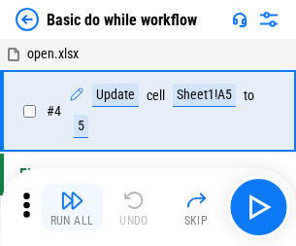
click at [72, 207] on img "button" at bounding box center [71, 199] width 23 height 23
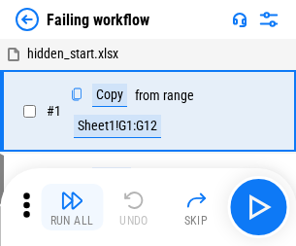
click at [72, 207] on img "button" at bounding box center [71, 199] width 23 height 23
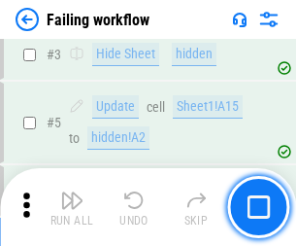
scroll to position [412, 0]
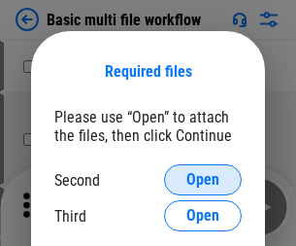
click at [203, 180] on span "Open" at bounding box center [202, 180] width 33 height 16
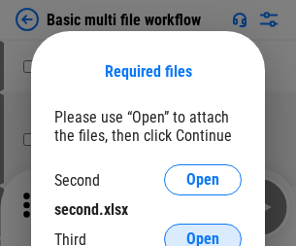
click at [203, 231] on span "Open" at bounding box center [202, 239] width 33 height 16
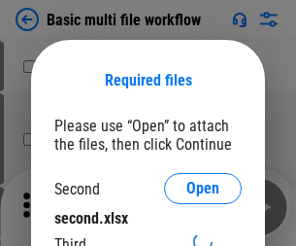
scroll to position [9, 0]
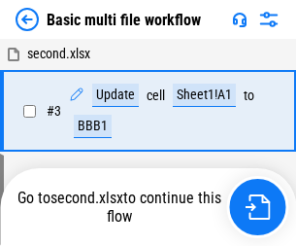
scroll to position [207, 0]
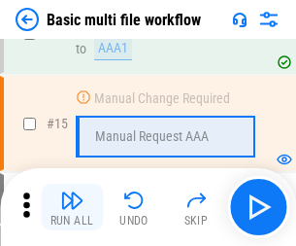
click at [72, 207] on img "button" at bounding box center [71, 199] width 23 height 23
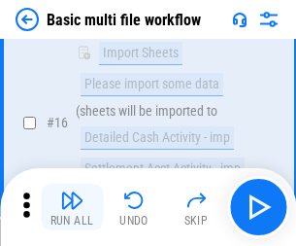
click at [72, 207] on img "button" at bounding box center [71, 199] width 23 height 23
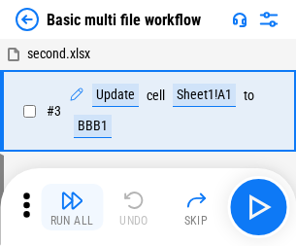
click at [72, 207] on img "button" at bounding box center [71, 199] width 23 height 23
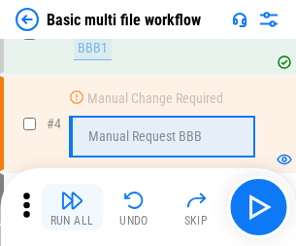
click at [72, 207] on img "button" at bounding box center [71, 199] width 23 height 23
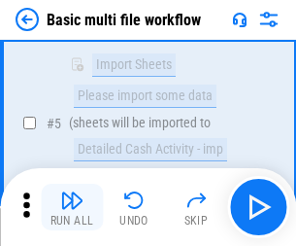
click at [72, 207] on img "button" at bounding box center [71, 199] width 23 height 23
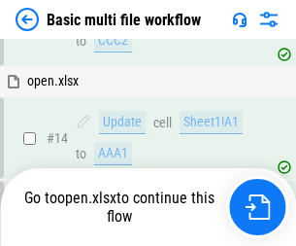
scroll to position [1155, 0]
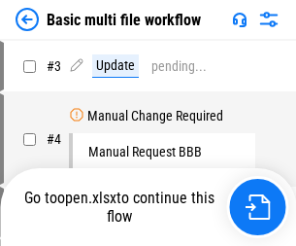
scroll to position [79, 0]
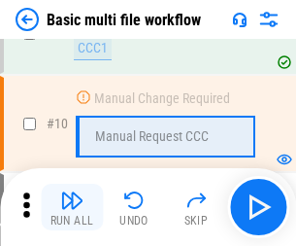
click at [72, 207] on img "button" at bounding box center [71, 199] width 23 height 23
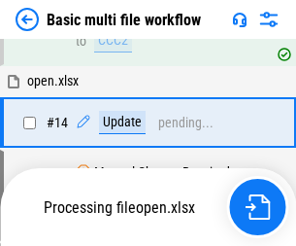
scroll to position [1015, 0]
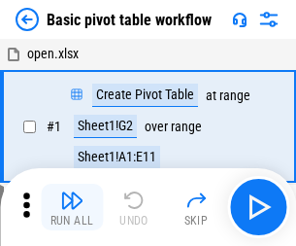
click at [72, 207] on img "button" at bounding box center [71, 199] width 23 height 23
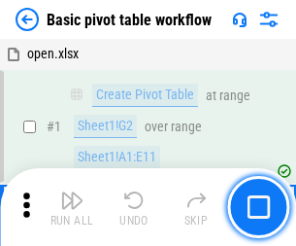
scroll to position [465, 0]
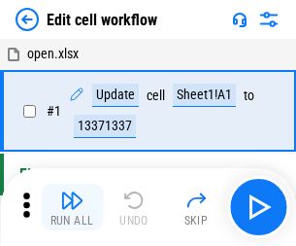
click at [72, 207] on img "button" at bounding box center [71, 199] width 23 height 23
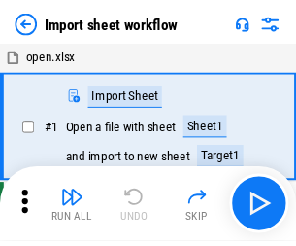
scroll to position [7, 0]
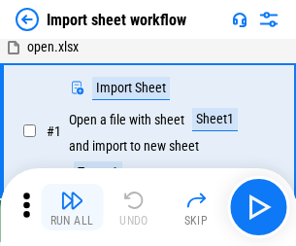
click at [72, 207] on img "button" at bounding box center [71, 199] width 23 height 23
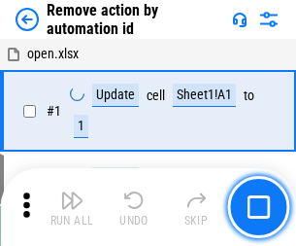
scroll to position [72, 0]
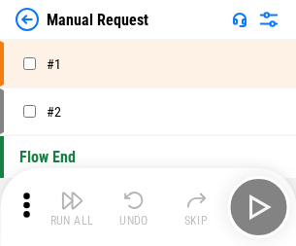
click at [72, 207] on img "button" at bounding box center [71, 199] width 23 height 23
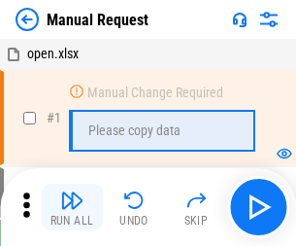
click at [72, 207] on img "button" at bounding box center [71, 199] width 23 height 23
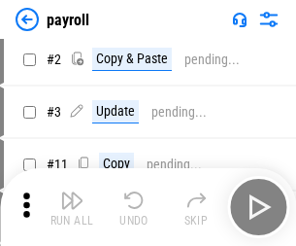
click at [72, 207] on img "button" at bounding box center [71, 199] width 23 height 23
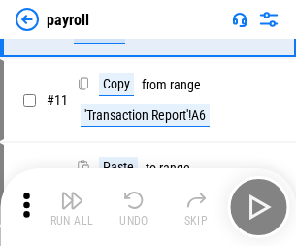
scroll to position [141, 0]
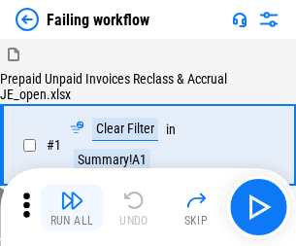
click at [72, 207] on img "button" at bounding box center [71, 199] width 23 height 23
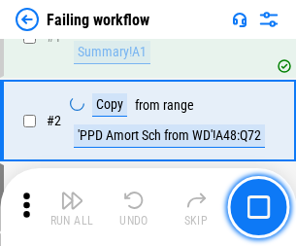
scroll to position [314, 0]
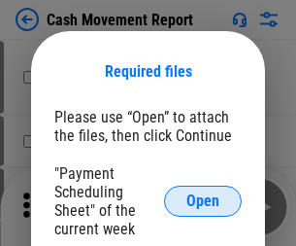
click at [203, 201] on span "Open" at bounding box center [202, 201] width 33 height 16
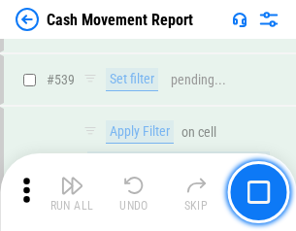
scroll to position [8617, 0]
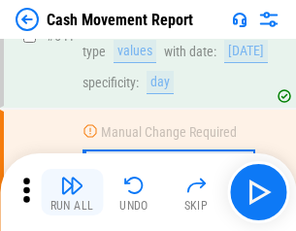
click at [72, 192] on img "button" at bounding box center [71, 185] width 23 height 23
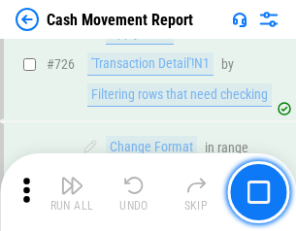
scroll to position [10130, 0]
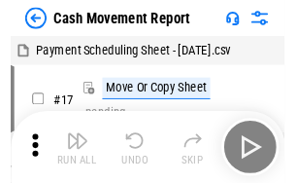
scroll to position [35, 0]
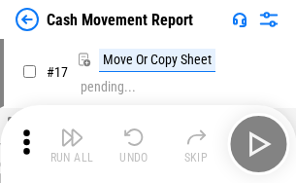
click at [72, 144] on img "button" at bounding box center [71, 136] width 23 height 23
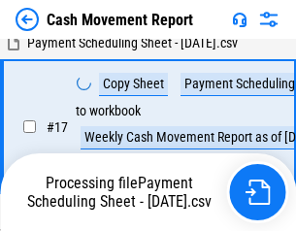
scroll to position [404, 0]
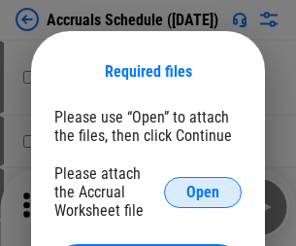
click at [203, 191] on span "Open" at bounding box center [202, 192] width 33 height 16
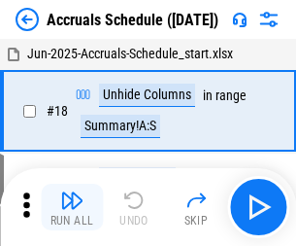
click at [72, 207] on img "button" at bounding box center [71, 199] width 23 height 23
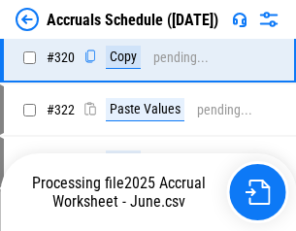
scroll to position [3611, 0]
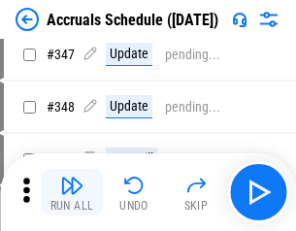
click at [72, 192] on img "button" at bounding box center [71, 185] width 23 height 23
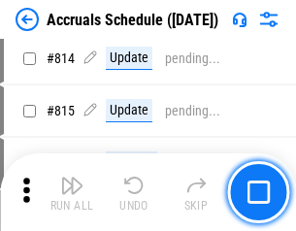
scroll to position [8568, 0]
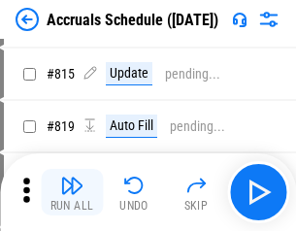
click at [72, 192] on img "button" at bounding box center [71, 185] width 23 height 23
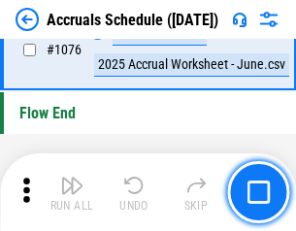
scroll to position [11629, 0]
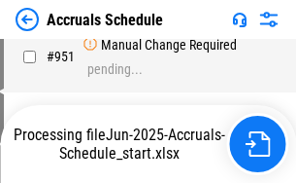
scroll to position [10469, 0]
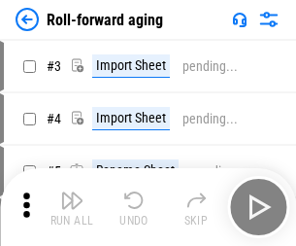
click at [72, 192] on img "button" at bounding box center [71, 199] width 23 height 23
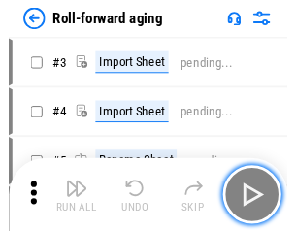
scroll to position [3, 0]
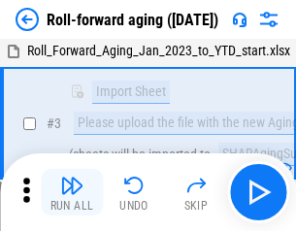
click at [72, 192] on img "button" at bounding box center [71, 185] width 23 height 23
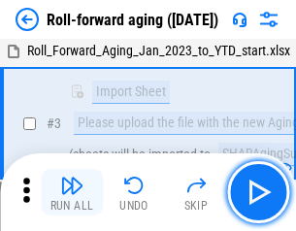
scroll to position [125, 0]
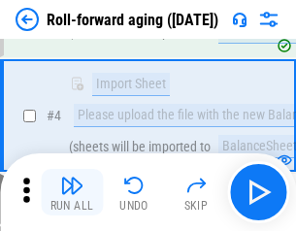
click at [72, 192] on img "button" at bounding box center [71, 185] width 23 height 23
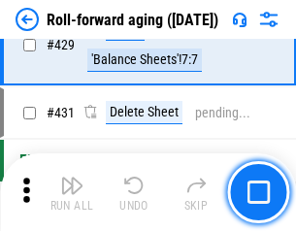
scroll to position [6733, 0]
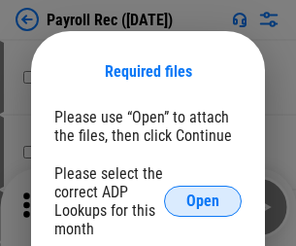
click at [203, 201] on span "Open" at bounding box center [202, 201] width 33 height 16
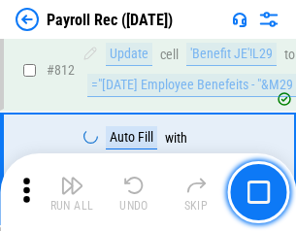
scroll to position [12335, 0]
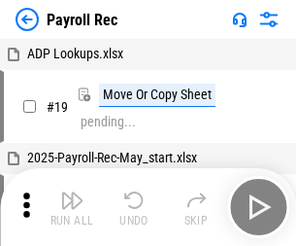
click at [72, 207] on img "button" at bounding box center [71, 199] width 23 height 23
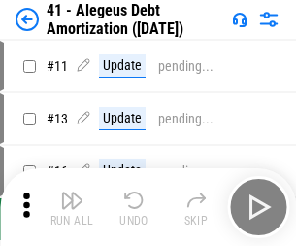
click at [72, 207] on img "button" at bounding box center [71, 199] width 23 height 23
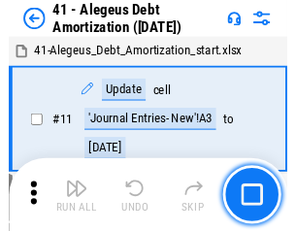
scroll to position [240, 0]
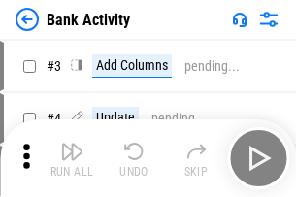
click at [72, 158] on img "button" at bounding box center [71, 151] width 23 height 23
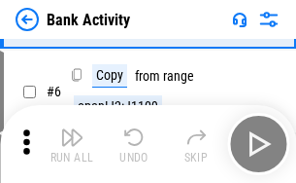
scroll to position [103, 0]
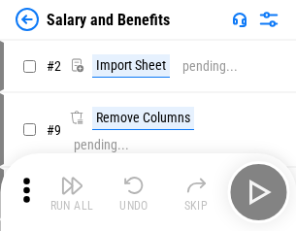
scroll to position [26, 0]
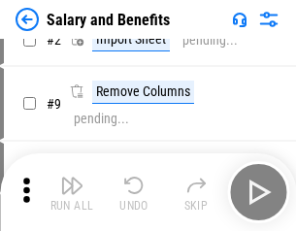
click at [72, 192] on img "button" at bounding box center [71, 185] width 23 height 23
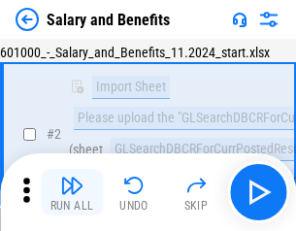
click at [72, 192] on img "button" at bounding box center [71, 185] width 23 height 23
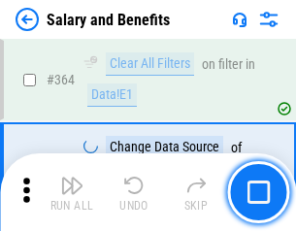
scroll to position [9143, 0]
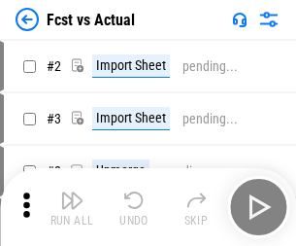
click at [72, 192] on img "button" at bounding box center [71, 199] width 23 height 23
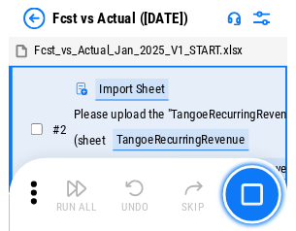
scroll to position [25, 0]
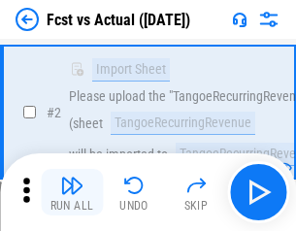
click at [72, 192] on img "button" at bounding box center [71, 185] width 23 height 23
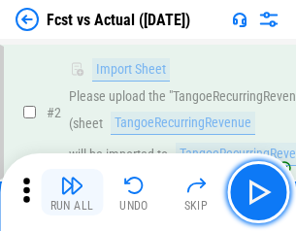
scroll to position [182, 0]
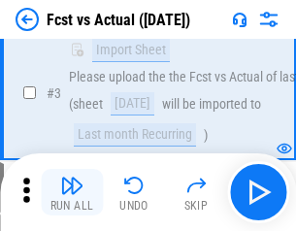
click at [72, 192] on img "button" at bounding box center [71, 185] width 23 height 23
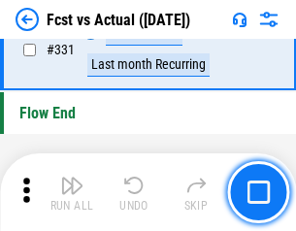
scroll to position [9294, 0]
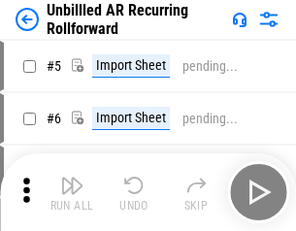
scroll to position [42, 0]
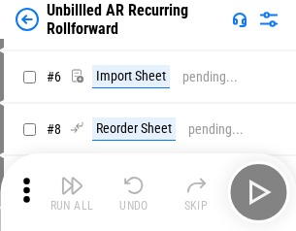
click at [72, 192] on img "button" at bounding box center [71, 185] width 23 height 23
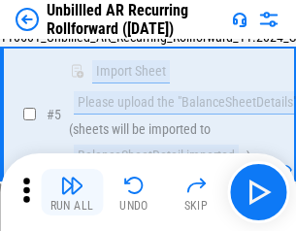
click at [72, 192] on img "button" at bounding box center [71, 185] width 23 height 23
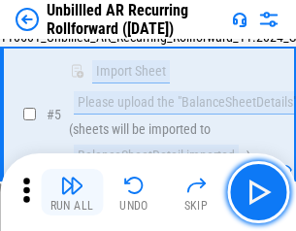
scroll to position [183, 0]
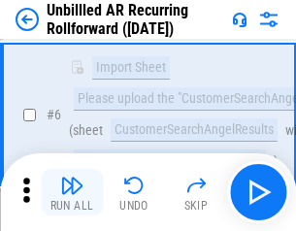
click at [72, 192] on img "button" at bounding box center [71, 185] width 23 height 23
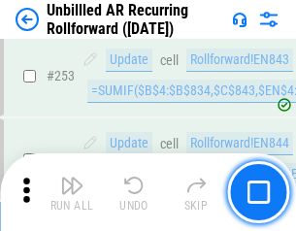
scroll to position [6595, 0]
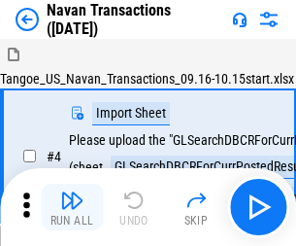
click at [72, 192] on img "button" at bounding box center [71, 199] width 23 height 23
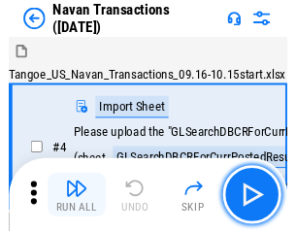
scroll to position [31, 0]
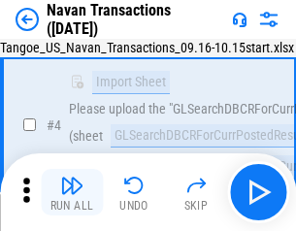
click at [72, 192] on img "button" at bounding box center [71, 185] width 23 height 23
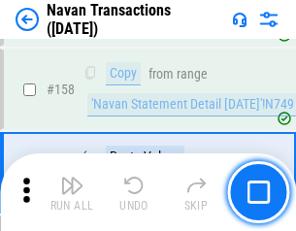
scroll to position [6295, 0]
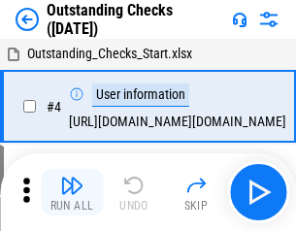
click at [72, 192] on img "button" at bounding box center [71, 185] width 23 height 23
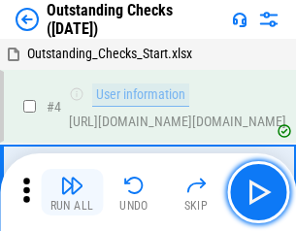
scroll to position [82, 0]
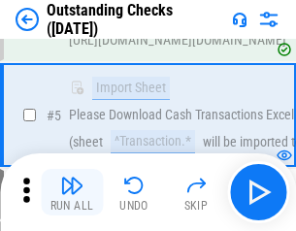
click at [72, 192] on img "button" at bounding box center [71, 185] width 23 height 23
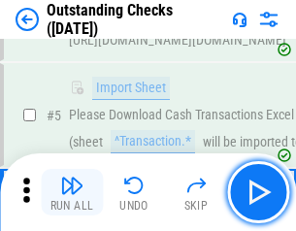
scroll to position [203, 0]
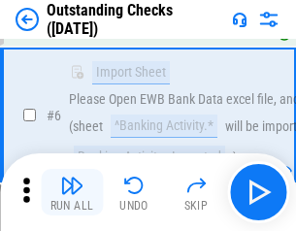
click at [72, 192] on img "button" at bounding box center [71, 185] width 23 height 23
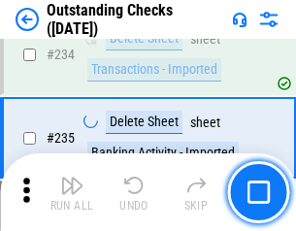
scroll to position [5896, 0]
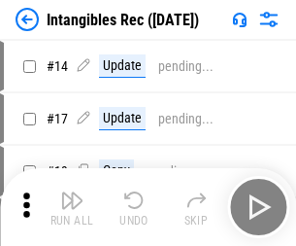
click at [72, 207] on img "button" at bounding box center [71, 199] width 23 height 23
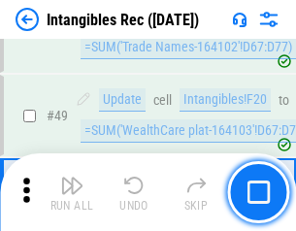
scroll to position [756, 0]
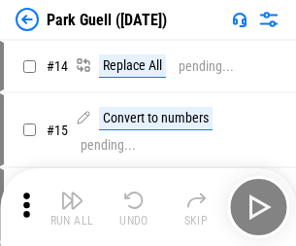
click at [72, 192] on img "button" at bounding box center [71, 199] width 23 height 23
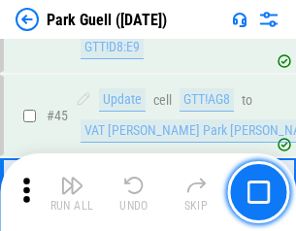
scroll to position [2428, 0]
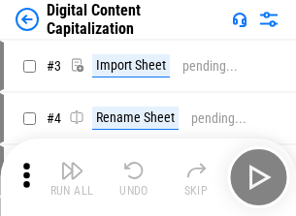
click at [72, 163] on img "button" at bounding box center [71, 170] width 23 height 23
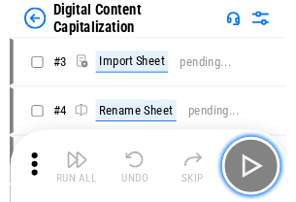
scroll to position [56, 0]
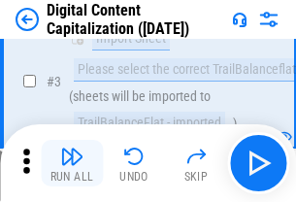
click at [72, 163] on img "button" at bounding box center [71, 156] width 23 height 23
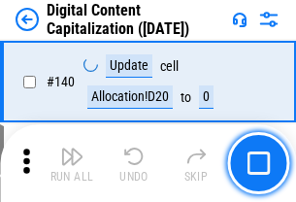
scroll to position [2059, 0]
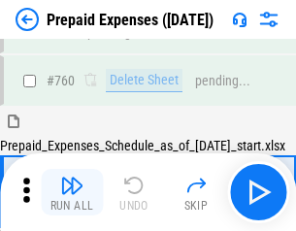
click at [72, 192] on img "button" at bounding box center [71, 185] width 23 height 23
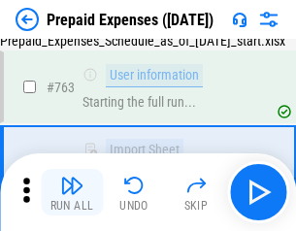
click at [72, 192] on img "button" at bounding box center [71, 185] width 23 height 23
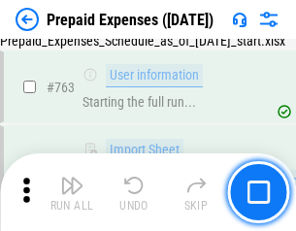
scroll to position [5496, 0]
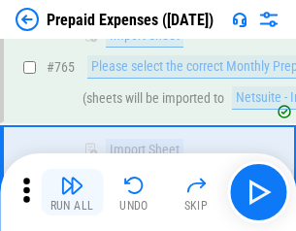
click at [72, 192] on img "button" at bounding box center [71, 185] width 23 height 23
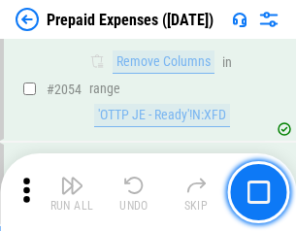
scroll to position [20295, 0]
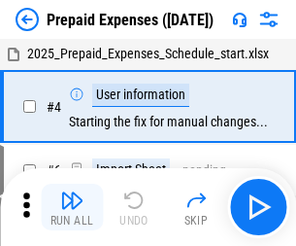
click at [72, 207] on img "button" at bounding box center [71, 199] width 23 height 23
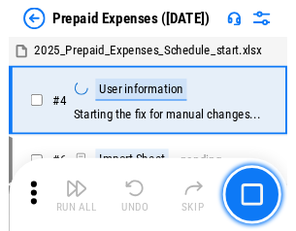
scroll to position [85, 0]
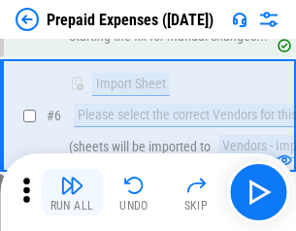
click at [72, 192] on img "button" at bounding box center [71, 185] width 23 height 23
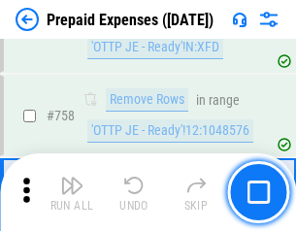
scroll to position [6918, 0]
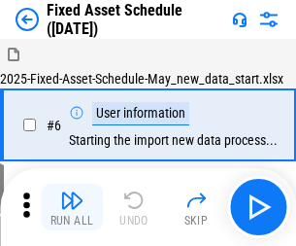
click at [72, 207] on img "button" at bounding box center [71, 199] width 23 height 23
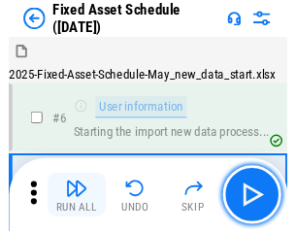
scroll to position [105, 0]
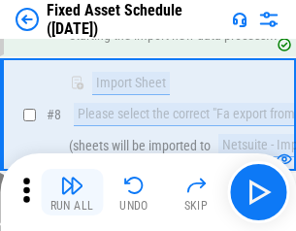
click at [72, 192] on img "button" at bounding box center [71, 185] width 23 height 23
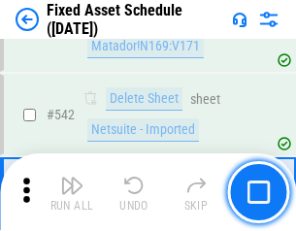
scroll to position [6922, 0]
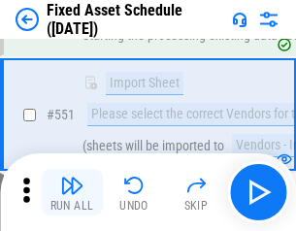
click at [72, 192] on img "button" at bounding box center [71, 185] width 23 height 23
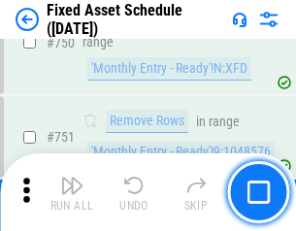
scroll to position [9466, 0]
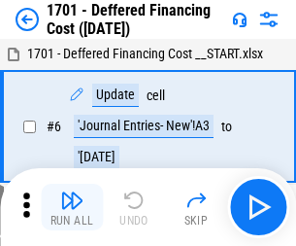
click at [72, 207] on img "button" at bounding box center [71, 199] width 23 height 23
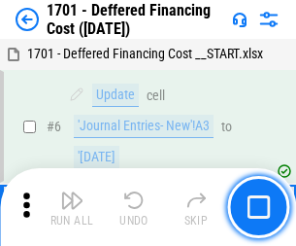
scroll to position [233, 0]
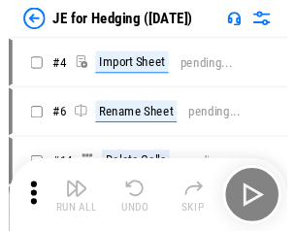
scroll to position [3, 0]
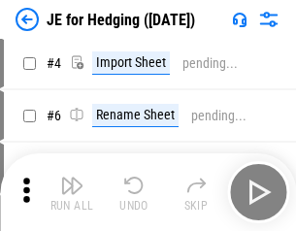
click at [72, 192] on img "button" at bounding box center [71, 185] width 23 height 23
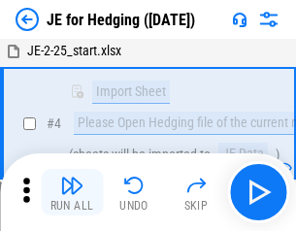
click at [72, 192] on img "button" at bounding box center [71, 185] width 23 height 23
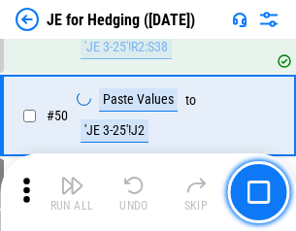
scroll to position [1257, 0]
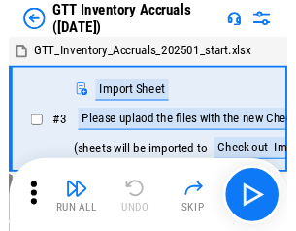
scroll to position [3, 0]
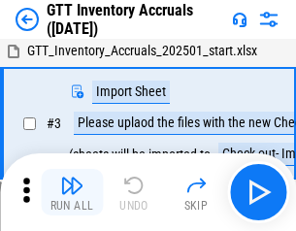
click at [72, 192] on img "button" at bounding box center [71, 185] width 23 height 23
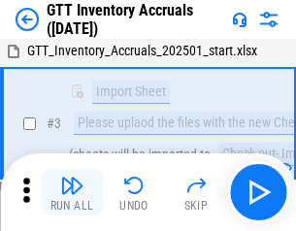
click at [72, 192] on img "button" at bounding box center [71, 185] width 23 height 23
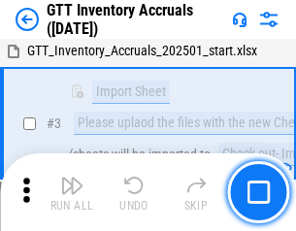
scroll to position [125, 0]
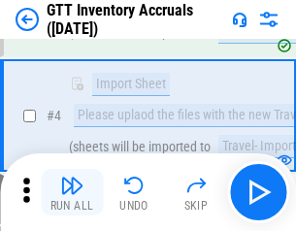
click at [72, 192] on img "button" at bounding box center [71, 185] width 23 height 23
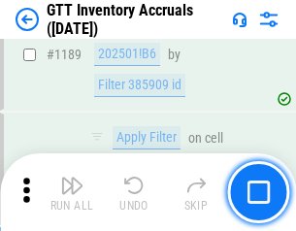
scroll to position [15855, 0]
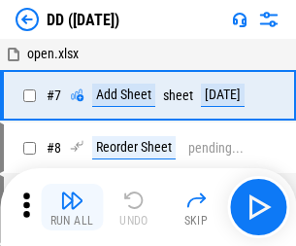
click at [72, 207] on img "button" at bounding box center [71, 199] width 23 height 23
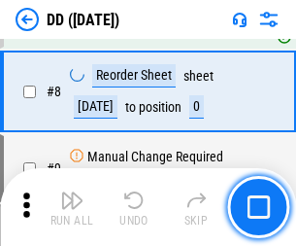
scroll to position [187, 0]
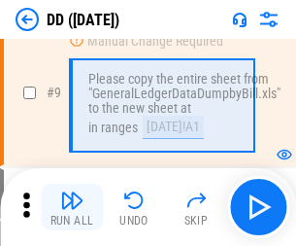
click at [72, 207] on img "button" at bounding box center [71, 199] width 23 height 23
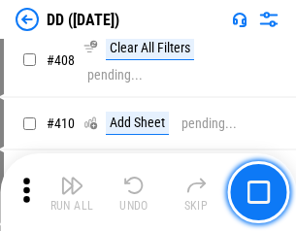
scroll to position [8687, 0]
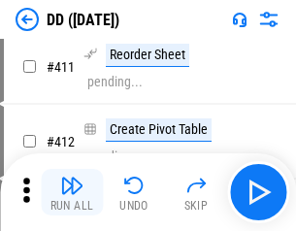
click at [72, 192] on img "button" at bounding box center [71, 185] width 23 height 23
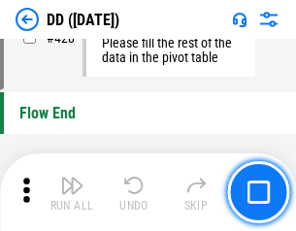
scroll to position [9293, 0]
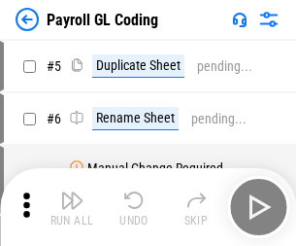
click at [72, 207] on img "button" at bounding box center [71, 199] width 23 height 23
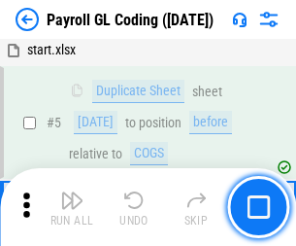
scroll to position [233, 0]
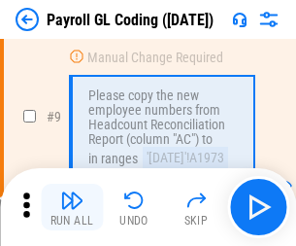
click at [72, 207] on img "button" at bounding box center [71, 199] width 23 height 23
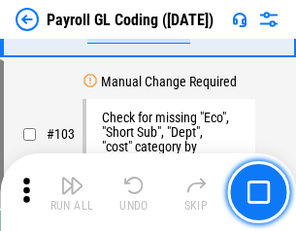
scroll to position [4555, 0]
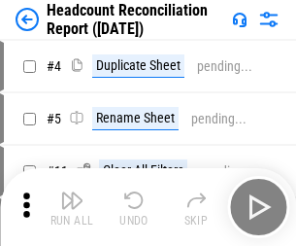
click at [72, 207] on img "button" at bounding box center [71, 199] width 23 height 23
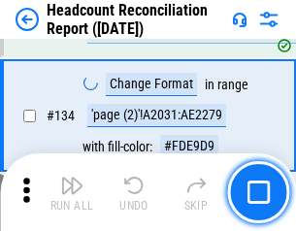
scroll to position [2334, 0]
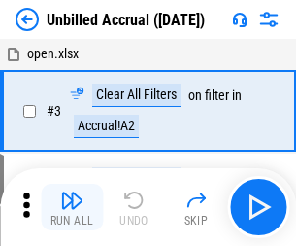
click at [72, 207] on img "button" at bounding box center [71, 199] width 23 height 23
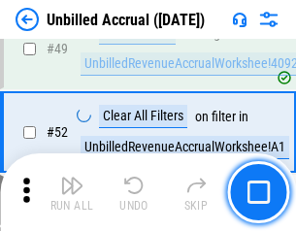
scroll to position [1761, 0]
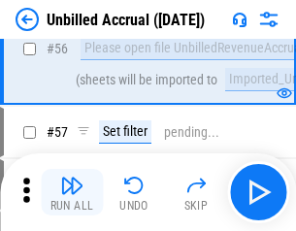
click at [72, 192] on img "button" at bounding box center [71, 185] width 23 height 23
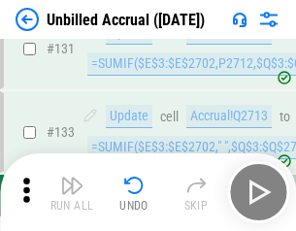
scroll to position [5783, 0]
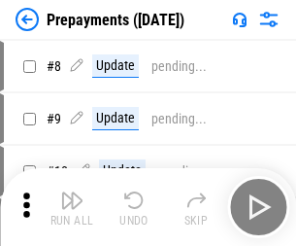
click at [72, 207] on img "button" at bounding box center [71, 199] width 23 height 23
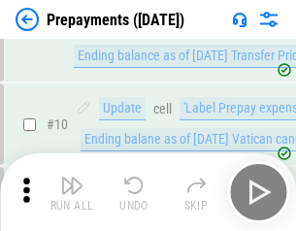
scroll to position [121, 0]
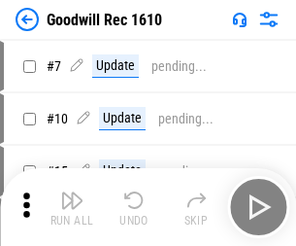
click at [72, 207] on img "button" at bounding box center [71, 199] width 23 height 23
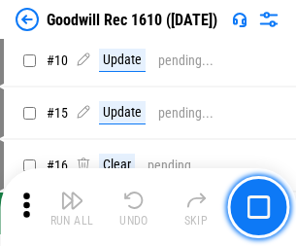
scroll to position [332, 0]
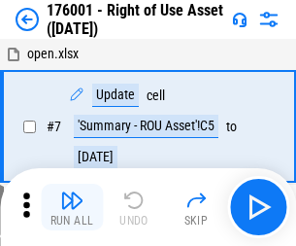
click at [72, 207] on img "button" at bounding box center [71, 199] width 23 height 23
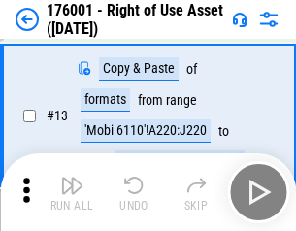
scroll to position [125, 0]
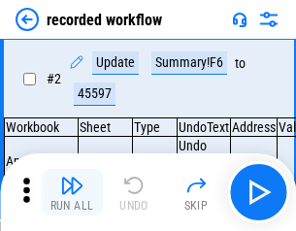
click at [72, 192] on img "button" at bounding box center [71, 185] width 23 height 23
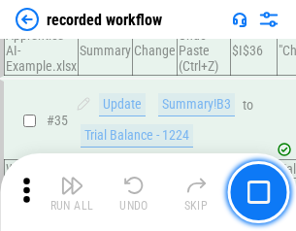
scroll to position [6069, 0]
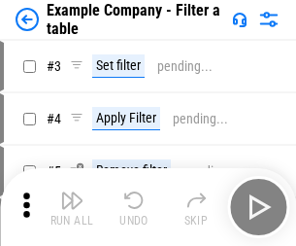
click at [72, 207] on img "button" at bounding box center [71, 199] width 23 height 23
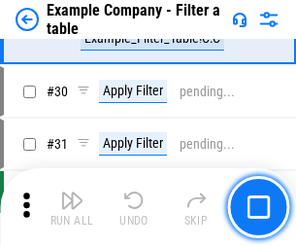
scroll to position [1777, 0]
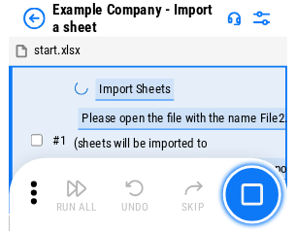
scroll to position [30, 0]
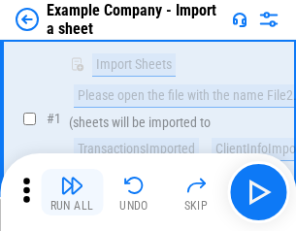
click at [72, 192] on img "button" at bounding box center [71, 185] width 23 height 23
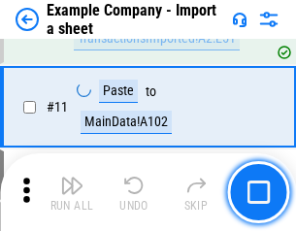
scroll to position [429, 0]
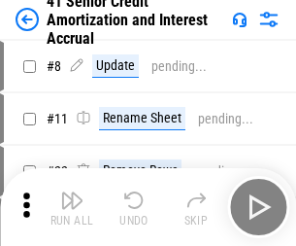
click at [72, 192] on img "button" at bounding box center [71, 199] width 23 height 23
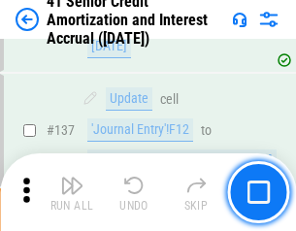
scroll to position [1782, 0]
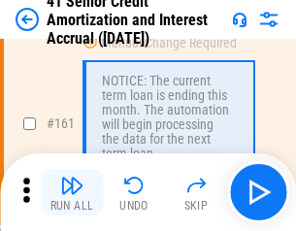
click at [72, 192] on img "button" at bounding box center [71, 185] width 23 height 23
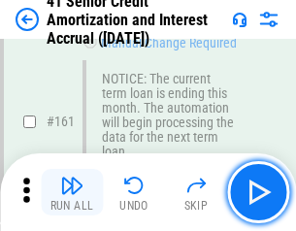
scroll to position [2077, 0]
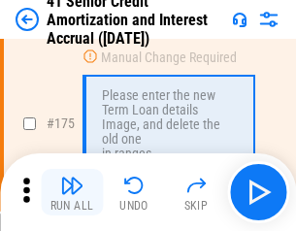
click at [72, 192] on img "button" at bounding box center [71, 185] width 23 height 23
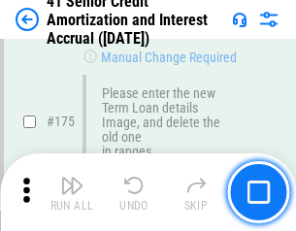
scroll to position [2274, 0]
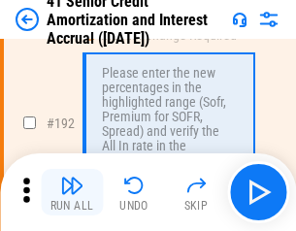
click at [72, 192] on img "button" at bounding box center [71, 185] width 23 height 23
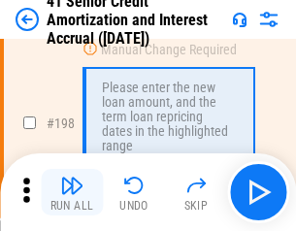
click at [72, 192] on img "button" at bounding box center [71, 185] width 23 height 23
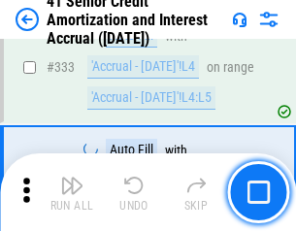
scroll to position [4960, 0]
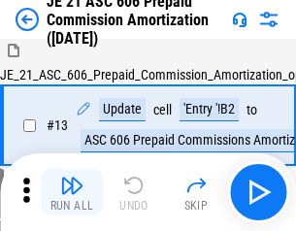
click at [72, 192] on img "button" at bounding box center [71, 185] width 23 height 23
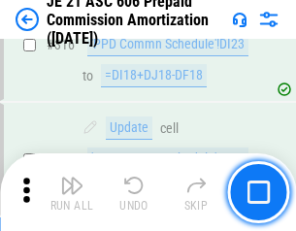
scroll to position [3625, 0]
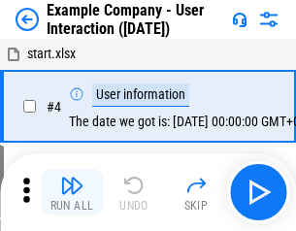
click at [72, 192] on img "button" at bounding box center [71, 185] width 23 height 23
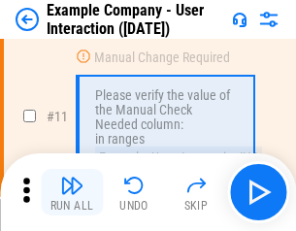
click at [72, 192] on img "button" at bounding box center [71, 185] width 23 height 23
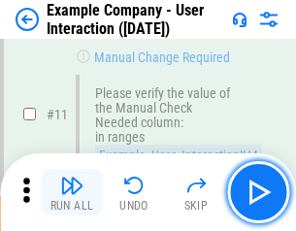
scroll to position [420, 0]
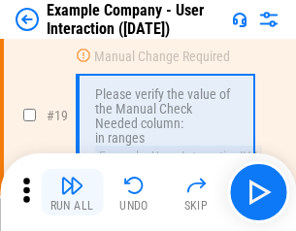
click at [72, 192] on img "button" at bounding box center [71, 185] width 23 height 23
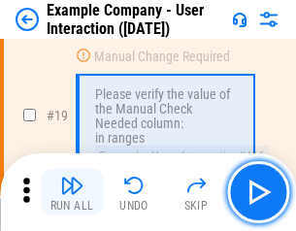
click at [72, 192] on img "button" at bounding box center [71, 185] width 23 height 23
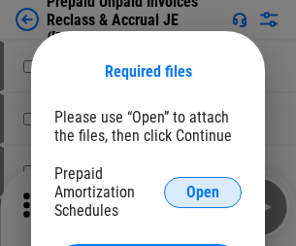
click at [203, 191] on span "Open" at bounding box center [202, 192] width 33 height 16
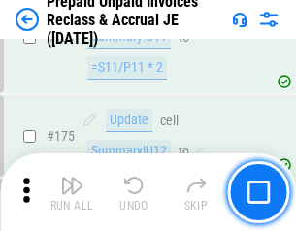
scroll to position [2621, 0]
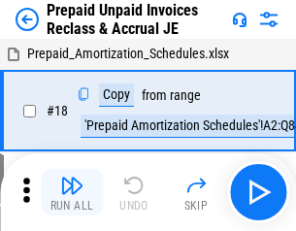
click at [72, 192] on img "button" at bounding box center [71, 185] width 23 height 23
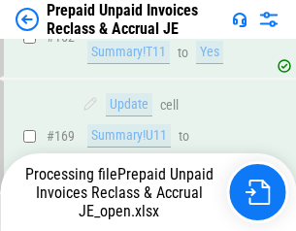
scroll to position [2522, 0]
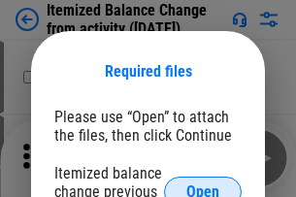
click at [203, 184] on span "Open" at bounding box center [202, 192] width 33 height 16
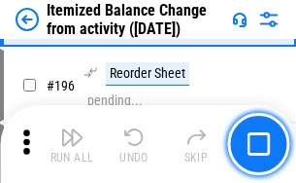
scroll to position [3737, 0]
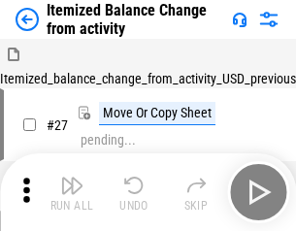
scroll to position [30, 0]
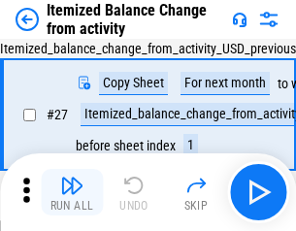
click at [72, 192] on img "button" at bounding box center [71, 185] width 23 height 23
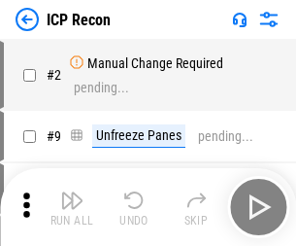
scroll to position [9, 0]
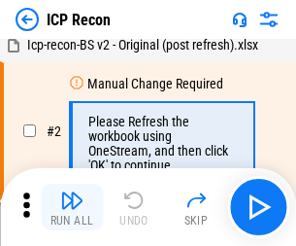
click at [72, 207] on img "button" at bounding box center [71, 199] width 23 height 23
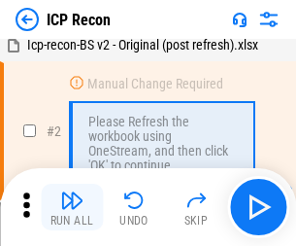
click at [72, 207] on img "button" at bounding box center [71, 199] width 23 height 23
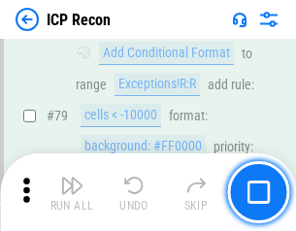
scroll to position [1903, 0]
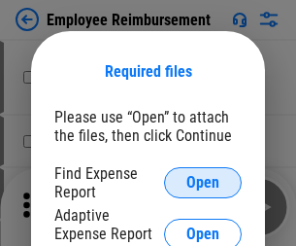
click at [203, 183] on span "Open" at bounding box center [202, 183] width 33 height 16
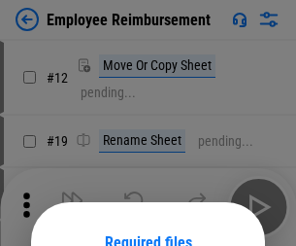
scroll to position [171, 0]
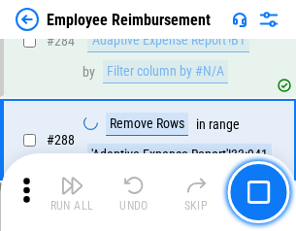
scroll to position [5277, 0]
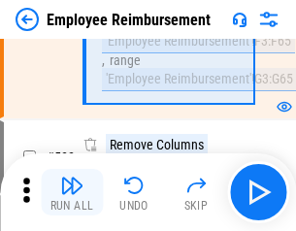
click at [72, 192] on img "button" at bounding box center [71, 185] width 23 height 23
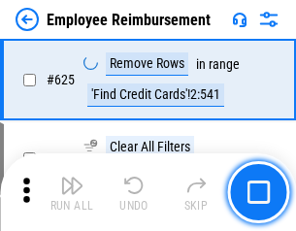
scroll to position [11625, 0]
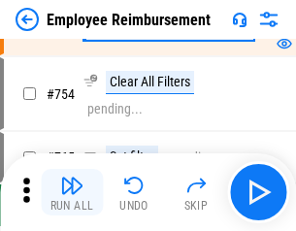
click at [72, 192] on img "button" at bounding box center [71, 185] width 23 height 23
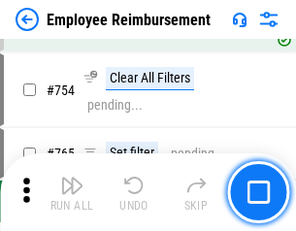
scroll to position [13622, 0]
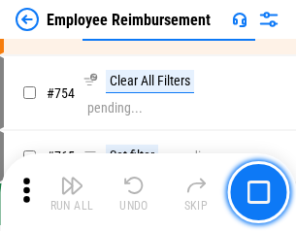
click at [72, 192] on img "button" at bounding box center [71, 185] width 23 height 23
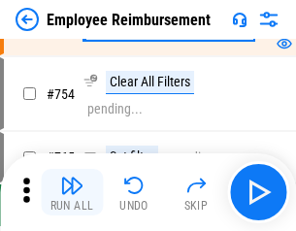
click at [72, 192] on img "button" at bounding box center [71, 185] width 23 height 23
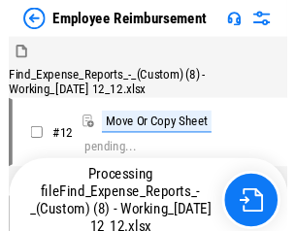
scroll to position [66, 0]
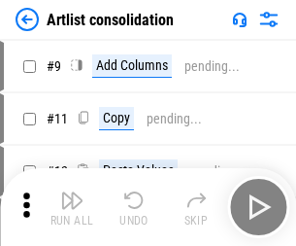
click at [72, 207] on img "button" at bounding box center [71, 199] width 23 height 23
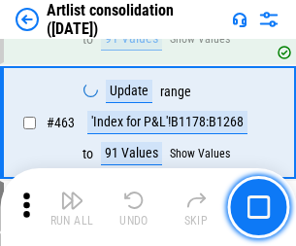
scroll to position [8502, 0]
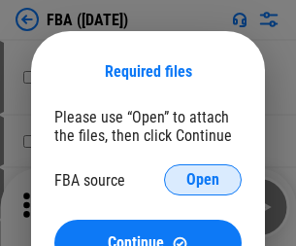
click at [203, 180] on span "Open" at bounding box center [202, 180] width 33 height 16
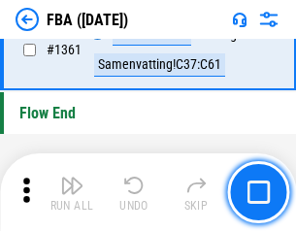
scroll to position [20851, 0]
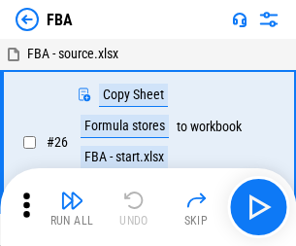
scroll to position [19, 0]
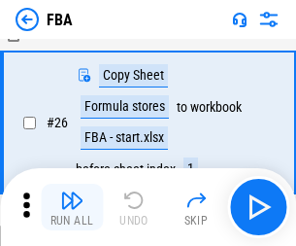
click at [72, 207] on img "button" at bounding box center [71, 199] width 23 height 23
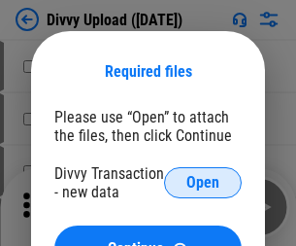
click at [203, 183] on span "Open" at bounding box center [202, 183] width 33 height 16
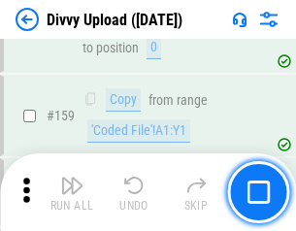
scroll to position [2011, 0]
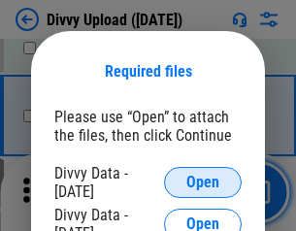
click at [203, 183] on span "Open" at bounding box center [202, 183] width 33 height 16
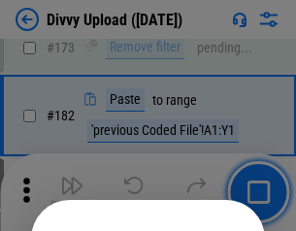
scroll to position [2180, 0]
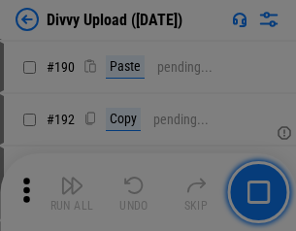
scroll to position [2450, 0]
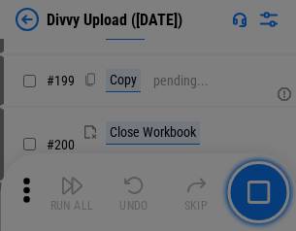
scroll to position [2823, 0]
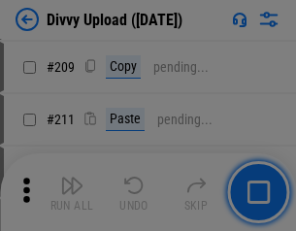
scroll to position [3298, 0]
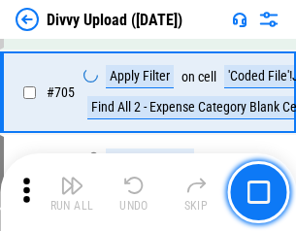
scroll to position [13282, 0]
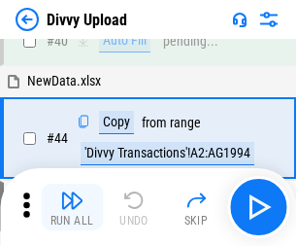
click at [72, 207] on img "button" at bounding box center [71, 199] width 23 height 23
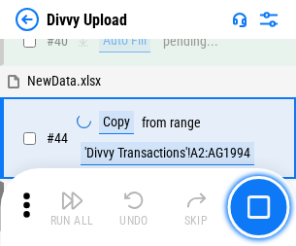
scroll to position [214, 0]
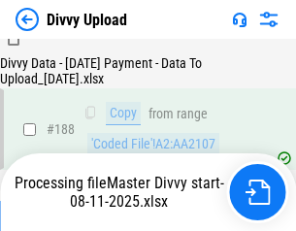
scroll to position [2285, 0]
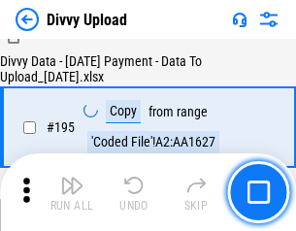
scroll to position [2713, 0]
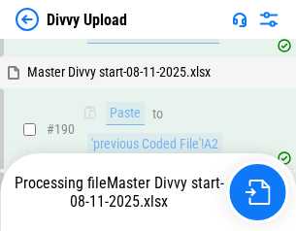
scroll to position [2468, 0]
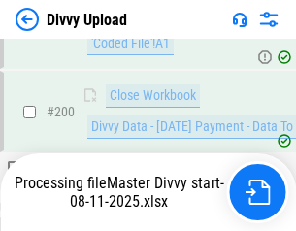
scroll to position [3142, 0]
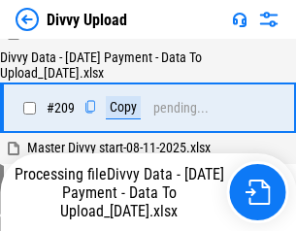
scroll to position [3570, 0]
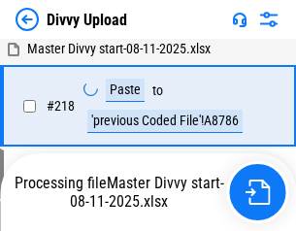
scroll to position [4313, 0]
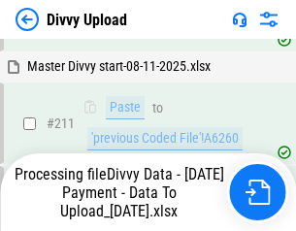
scroll to position [3885, 0]
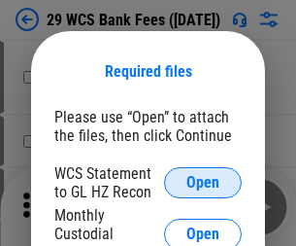
click at [203, 183] on span "Open" at bounding box center [202, 183] width 33 height 16
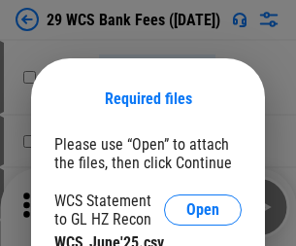
scroll to position [27, 0]
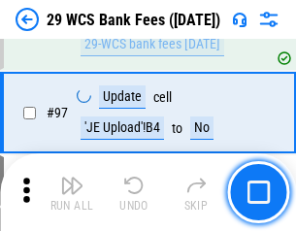
scroll to position [1892, 0]
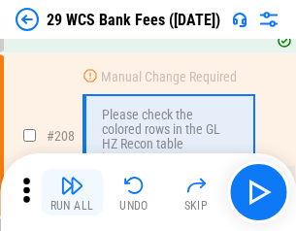
click at [72, 192] on img "button" at bounding box center [71, 185] width 23 height 23
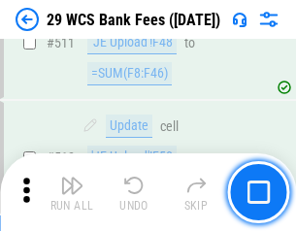
scroll to position [9768, 0]
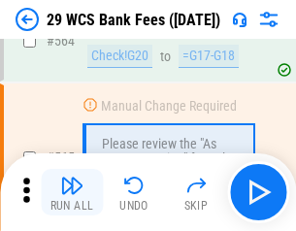
click at [72, 192] on img "button" at bounding box center [71, 185] width 23 height 23
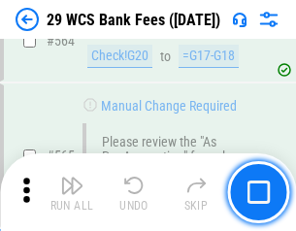
scroll to position [10500, 0]
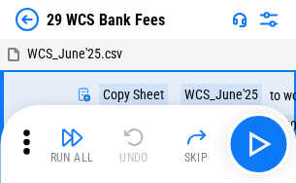
scroll to position [35, 0]
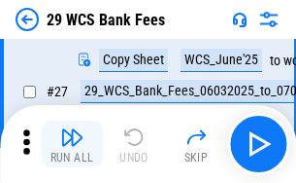
click at [72, 144] on img "button" at bounding box center [71, 136] width 23 height 23
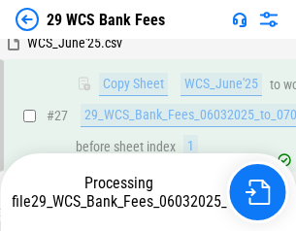
scroll to position [387, 0]
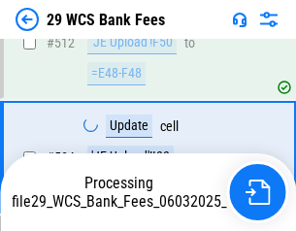
scroll to position [10249, 0]
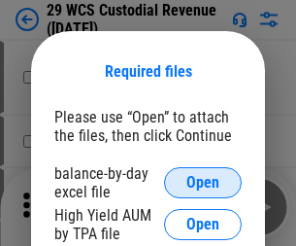
click at [203, 183] on span "Open" at bounding box center [202, 183] width 33 height 16
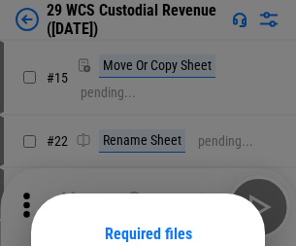
scroll to position [162, 0]
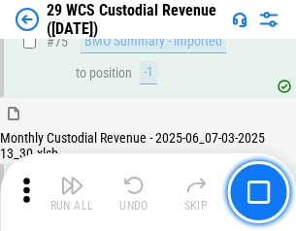
scroll to position [2028, 0]
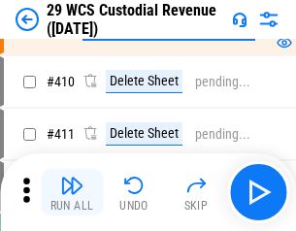
click at [72, 192] on img "button" at bounding box center [71, 185] width 23 height 23
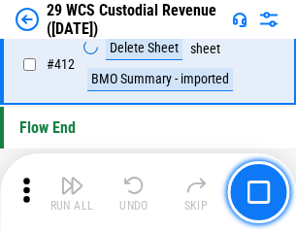
scroll to position [9272, 0]
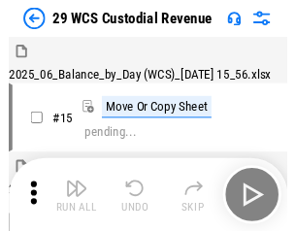
scroll to position [47, 0]
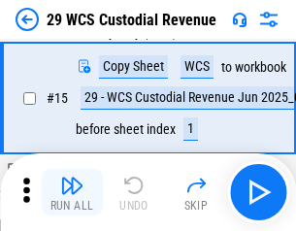
click at [72, 192] on img "button" at bounding box center [71, 185] width 23 height 23
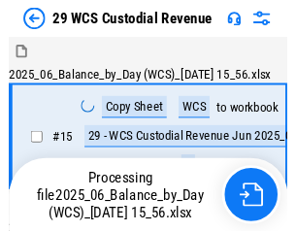
scroll to position [47, 0]
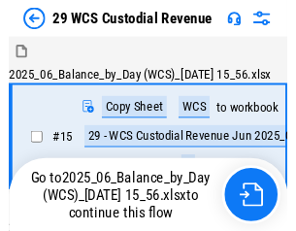
scroll to position [36, 0]
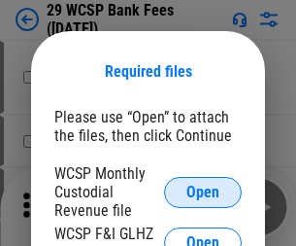
click at [203, 191] on span "Open" at bounding box center [202, 192] width 33 height 16
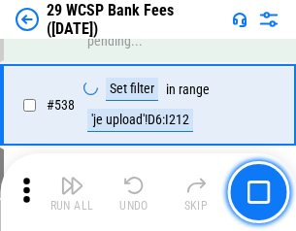
scroll to position [7460, 0]
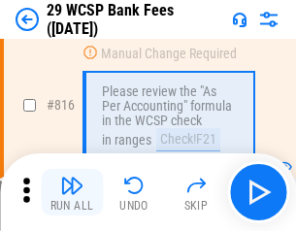
click at [72, 192] on img "button" at bounding box center [71, 185] width 23 height 23
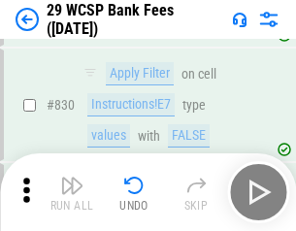
scroll to position [12319, 0]
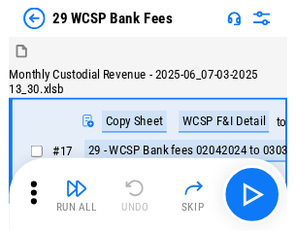
scroll to position [47, 0]
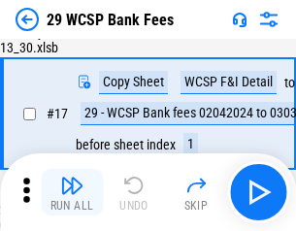
click at [72, 192] on img "button" at bounding box center [71, 185] width 23 height 23
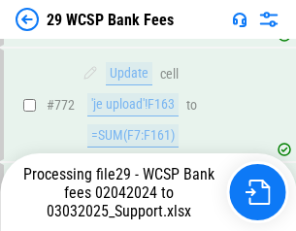
scroll to position [11070, 0]
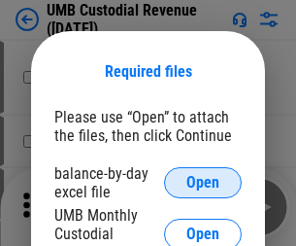
click at [203, 183] on span "Open" at bounding box center [202, 183] width 33 height 16
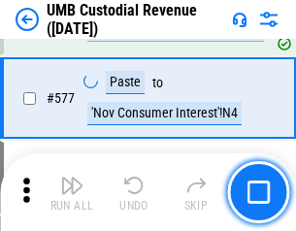
scroll to position [9055, 0]
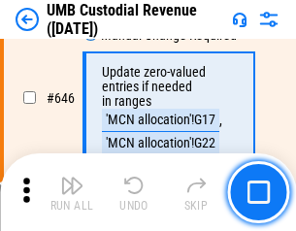
click at [72, 192] on img "button" at bounding box center [71, 185] width 23 height 23
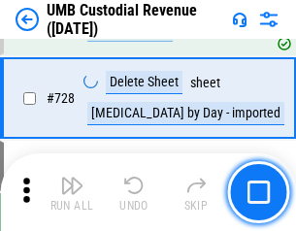
scroll to position [11977, 0]
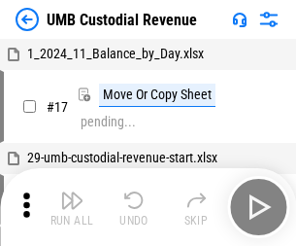
scroll to position [15, 0]
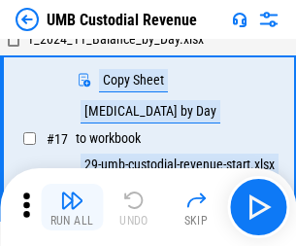
click at [72, 207] on img "button" at bounding box center [71, 199] width 23 height 23
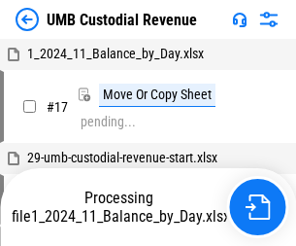
scroll to position [15, 0]
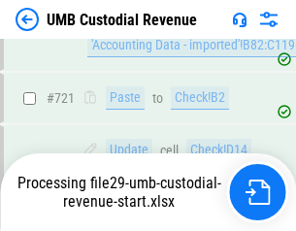
scroll to position [11849, 0]
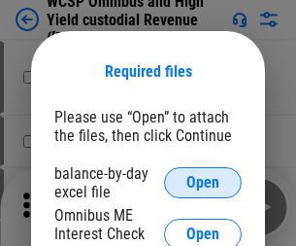
click at [203, 183] on span "Open" at bounding box center [202, 183] width 33 height 16
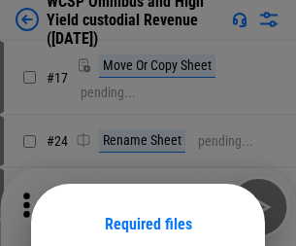
scroll to position [152, 0]
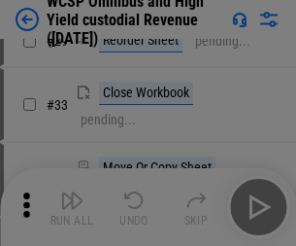
scroll to position [444, 0]
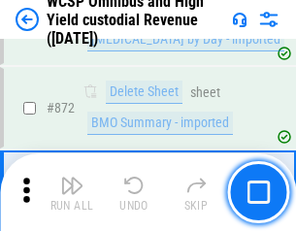
scroll to position [16432, 0]
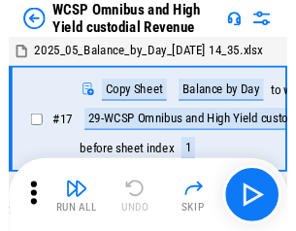
scroll to position [11, 0]
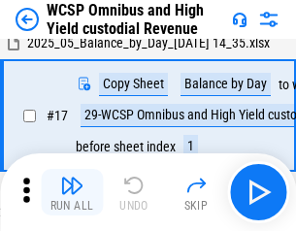
click at [72, 192] on img "button" at bounding box center [71, 185] width 23 height 23
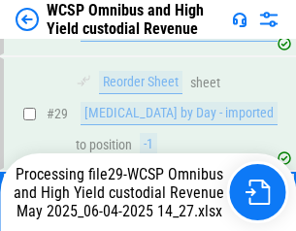
scroll to position [404, 0]
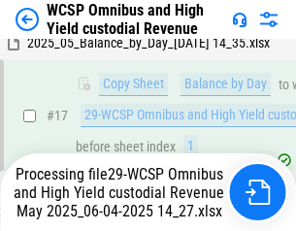
scroll to position [404, 0]
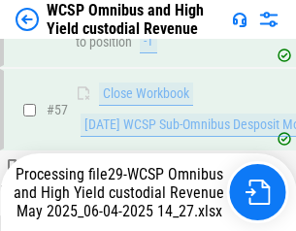
scroll to position [1992, 0]
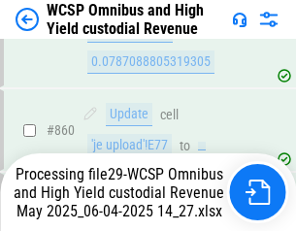
scroll to position [16388, 0]
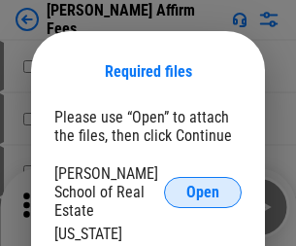
click at [203, 184] on span "Open" at bounding box center [202, 192] width 33 height 16
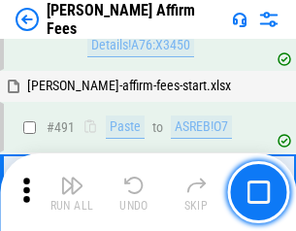
scroll to position [5279, 0]
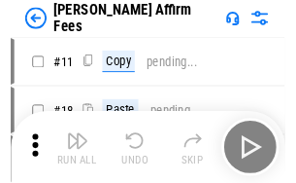
scroll to position [19, 0]
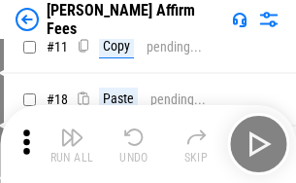
click at [72, 144] on img "button" at bounding box center [71, 136] width 23 height 23
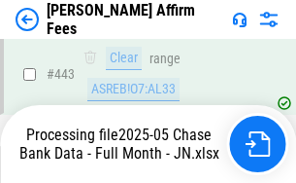
scroll to position [5024, 0]
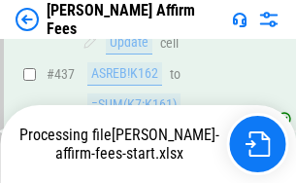
scroll to position [5092, 0]
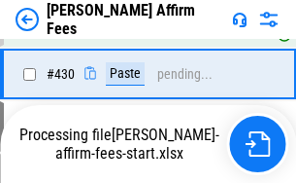
scroll to position [4224, 0]
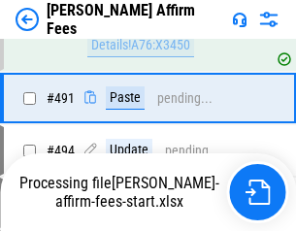
scroll to position [5279, 0]
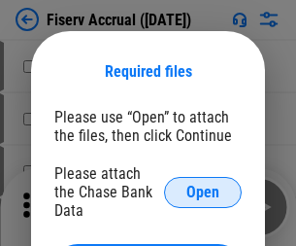
click at [203, 184] on span "Open" at bounding box center [202, 192] width 33 height 16
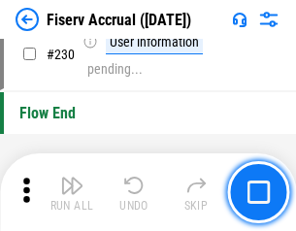
scroll to position [6152, 0]
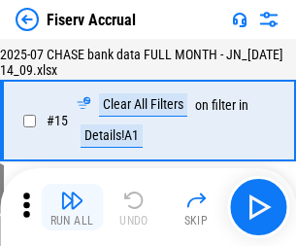
click at [72, 207] on img "button" at bounding box center [71, 199] width 23 height 23
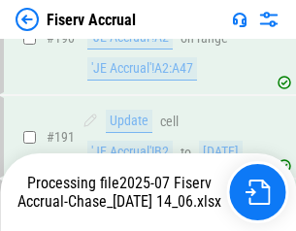
scroll to position [5105, 0]
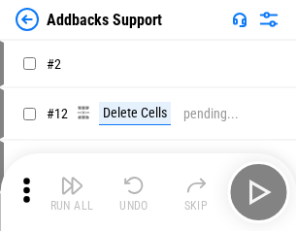
click at [72, 192] on img "button" at bounding box center [71, 185] width 23 height 23
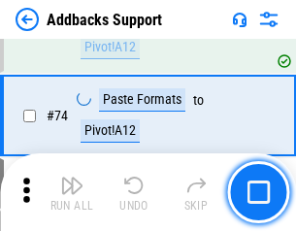
scroll to position [1414, 0]
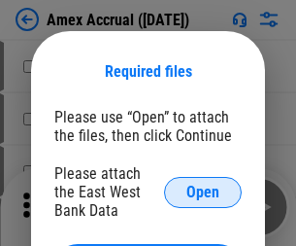
click at [203, 191] on span "Open" at bounding box center [202, 192] width 33 height 16
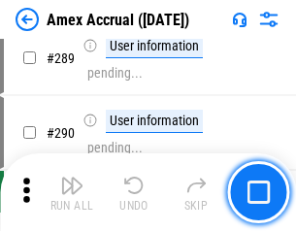
scroll to position [5808, 0]
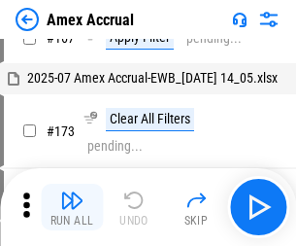
click at [72, 207] on img "button" at bounding box center [71, 199] width 23 height 23
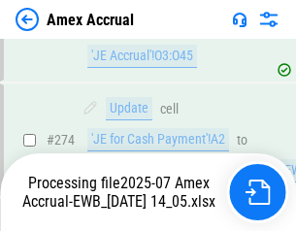
scroll to position [5786, 0]
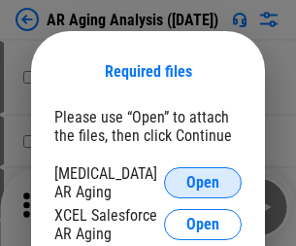
click at [203, 180] on span "Open" at bounding box center [202, 183] width 33 height 16
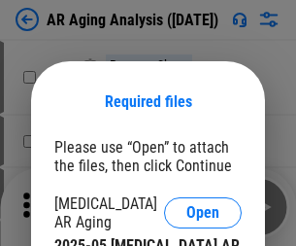
scroll to position [30, 0]
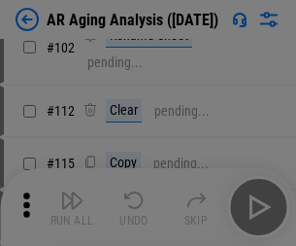
scroll to position [267, 0]
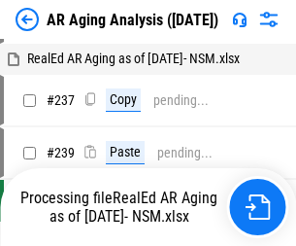
scroll to position [19, 0]
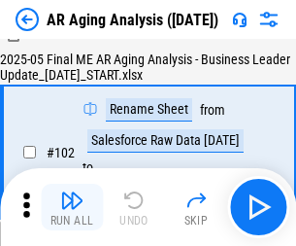
click at [72, 207] on img "button" at bounding box center [71, 199] width 23 height 23
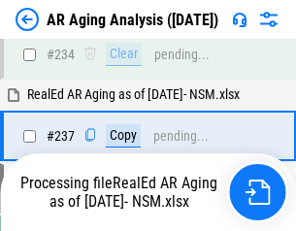
scroll to position [3010, 0]
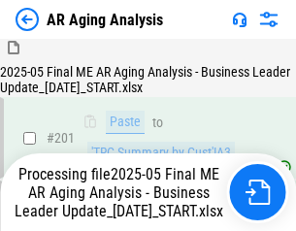
scroll to position [2987, 0]
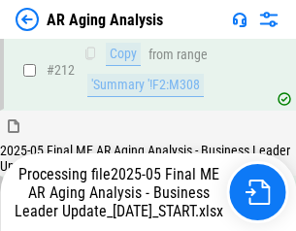
scroll to position [2987, 0]
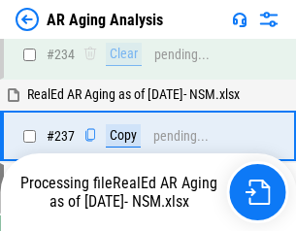
scroll to position [3068, 0]
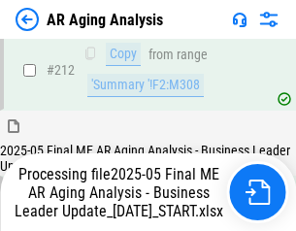
scroll to position [2987, 0]
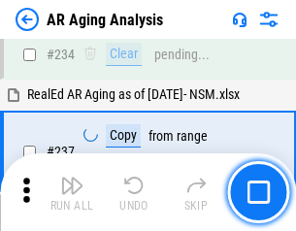
scroll to position [2987, 0]
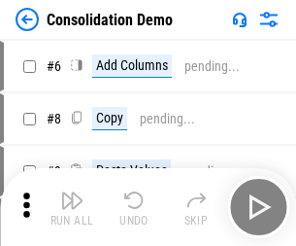
click at [72, 207] on img "button" at bounding box center [71, 199] width 23 height 23
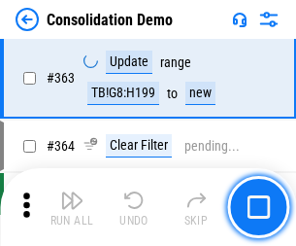
scroll to position [6507, 0]
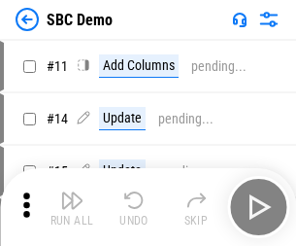
click at [72, 207] on img "button" at bounding box center [71, 199] width 23 height 23
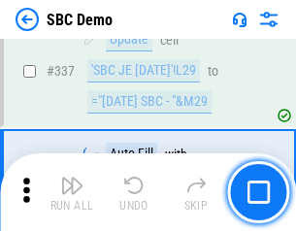
scroll to position [5108, 0]
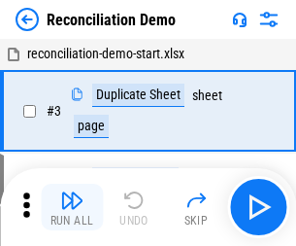
click at [72, 207] on img "button" at bounding box center [71, 199] width 23 height 23
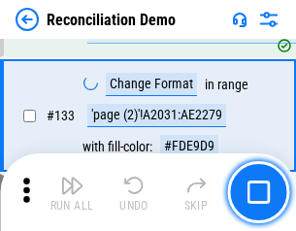
scroll to position [2306, 0]
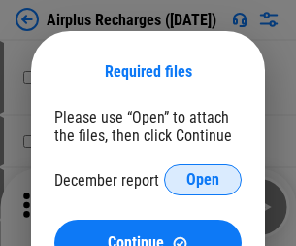
click at [203, 180] on span "Open" at bounding box center [202, 180] width 33 height 16
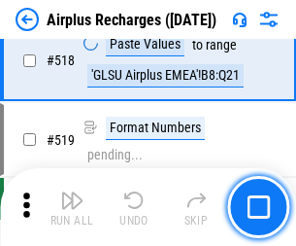
scroll to position [8355, 0]
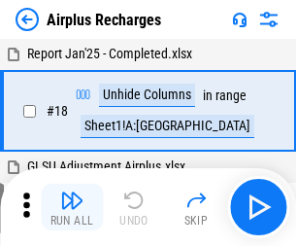
click at [72, 207] on img "button" at bounding box center [71, 199] width 23 height 23
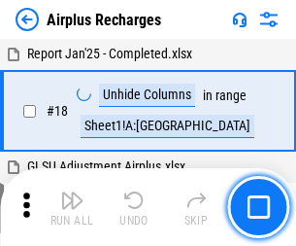
scroll to position [85, 0]
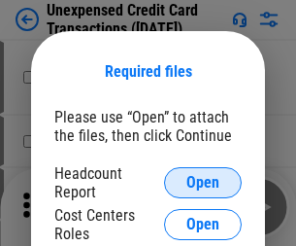
click at [203, 183] on span "Open" at bounding box center [202, 183] width 33 height 16
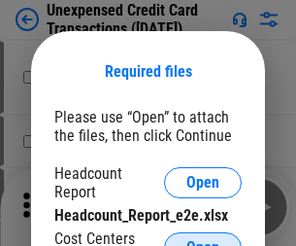
click at [203, 240] on span "Open" at bounding box center [202, 248] width 33 height 16
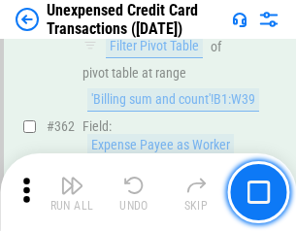
scroll to position [4993, 0]
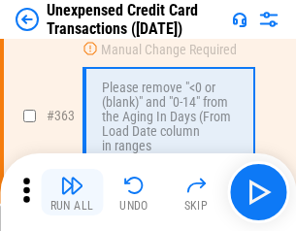
click at [72, 192] on img "button" at bounding box center [71, 185] width 23 height 23
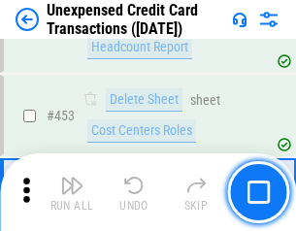
scroll to position [6622, 0]
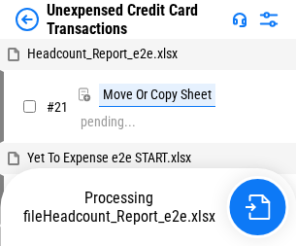
scroll to position [30, 0]
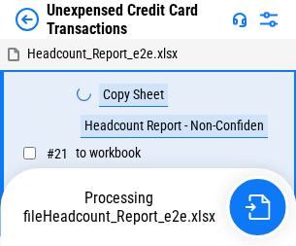
scroll to position [30, 0]
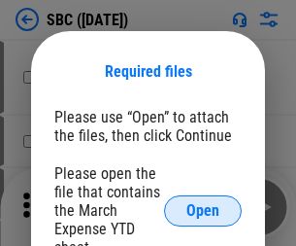
click at [203, 210] on span "Open" at bounding box center [202, 211] width 33 height 16
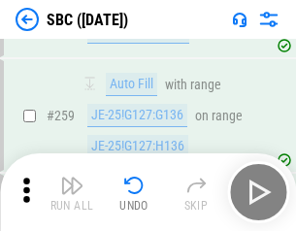
scroll to position [3794, 0]
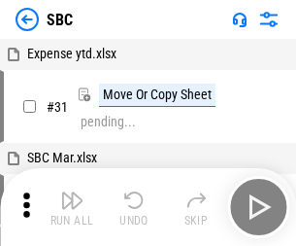
scroll to position [19, 0]
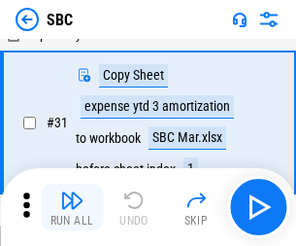
click at [72, 207] on img "button" at bounding box center [71, 199] width 23 height 23
